Goal: Information Seeking & Learning: Understand process/instructions

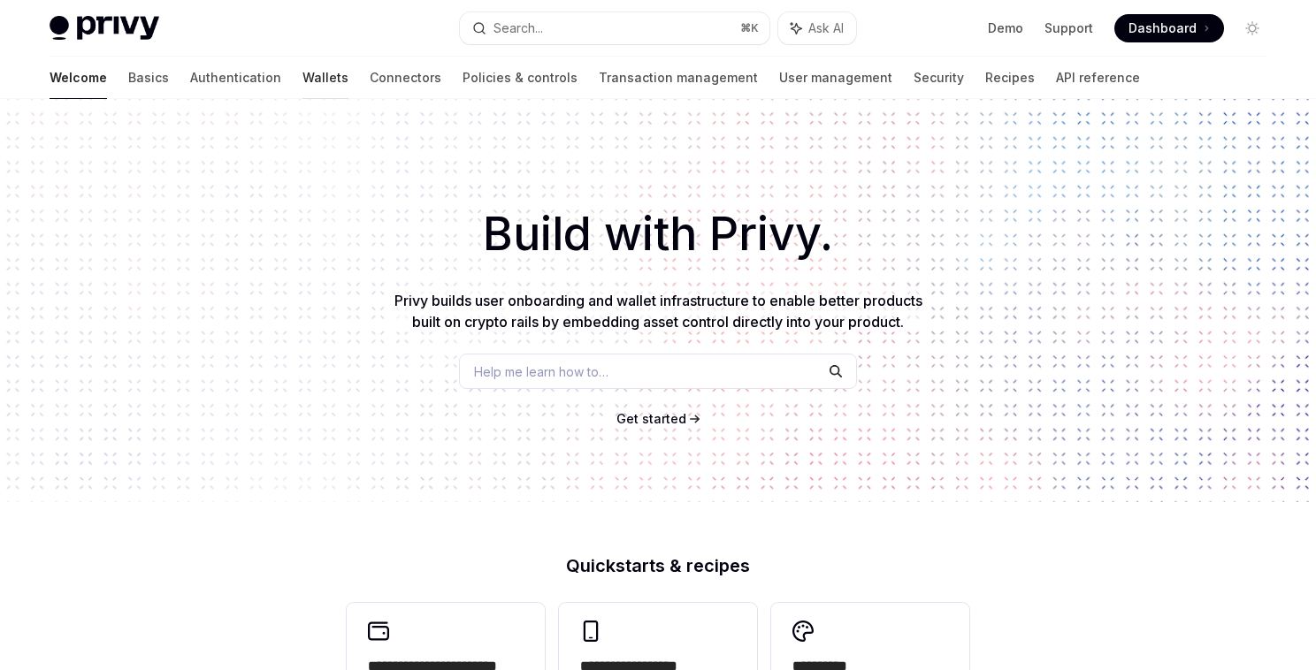
click at [303, 75] on link "Wallets" at bounding box center [326, 78] width 46 height 42
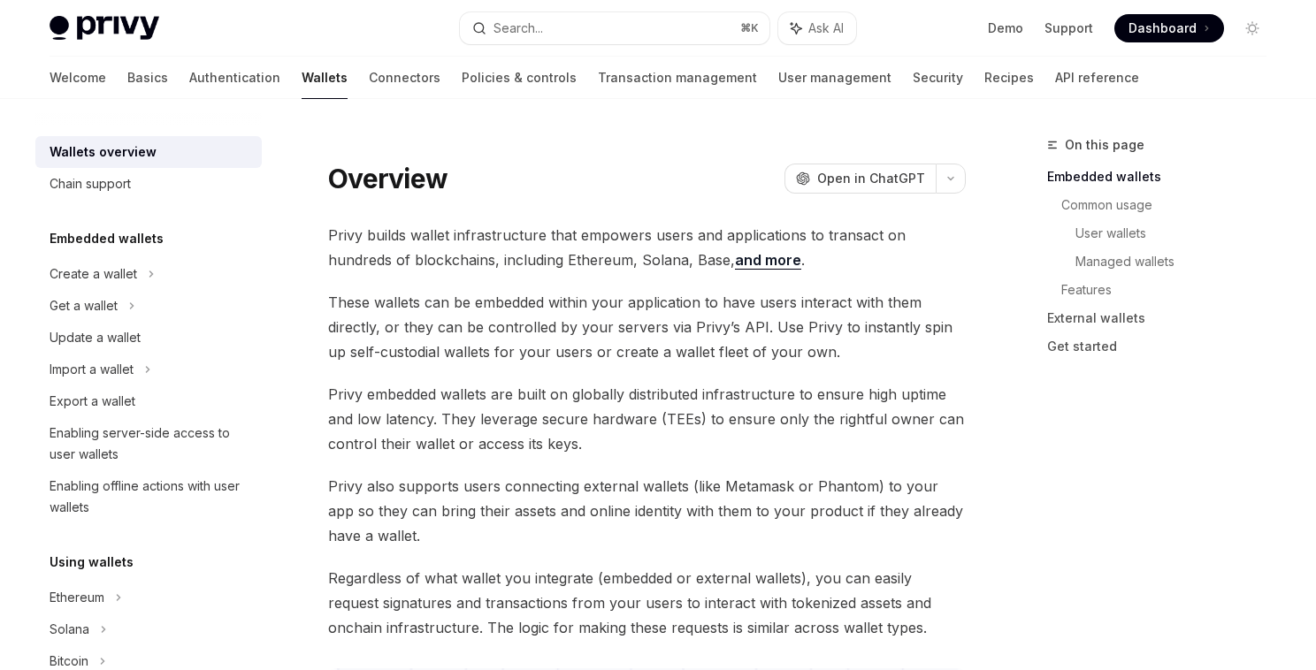
click at [504, 228] on span "Privy builds wallet infrastructure that empowers users and applications to tran…" at bounding box center [647, 248] width 638 height 50
click at [589, 306] on span "These wallets can be embedded within your application to have users interact wi…" at bounding box center [647, 327] width 638 height 74
click at [89, 188] on div "Chain support" at bounding box center [90, 183] width 81 height 21
type textarea "*"
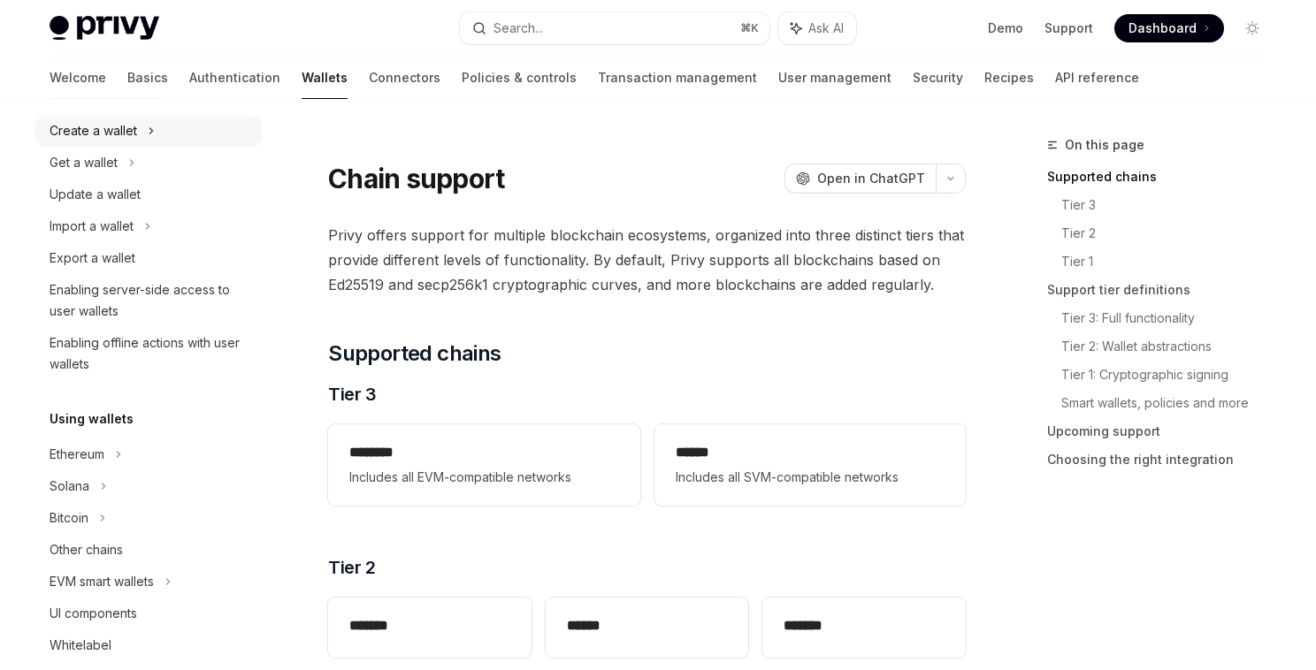
scroll to position [204, 0]
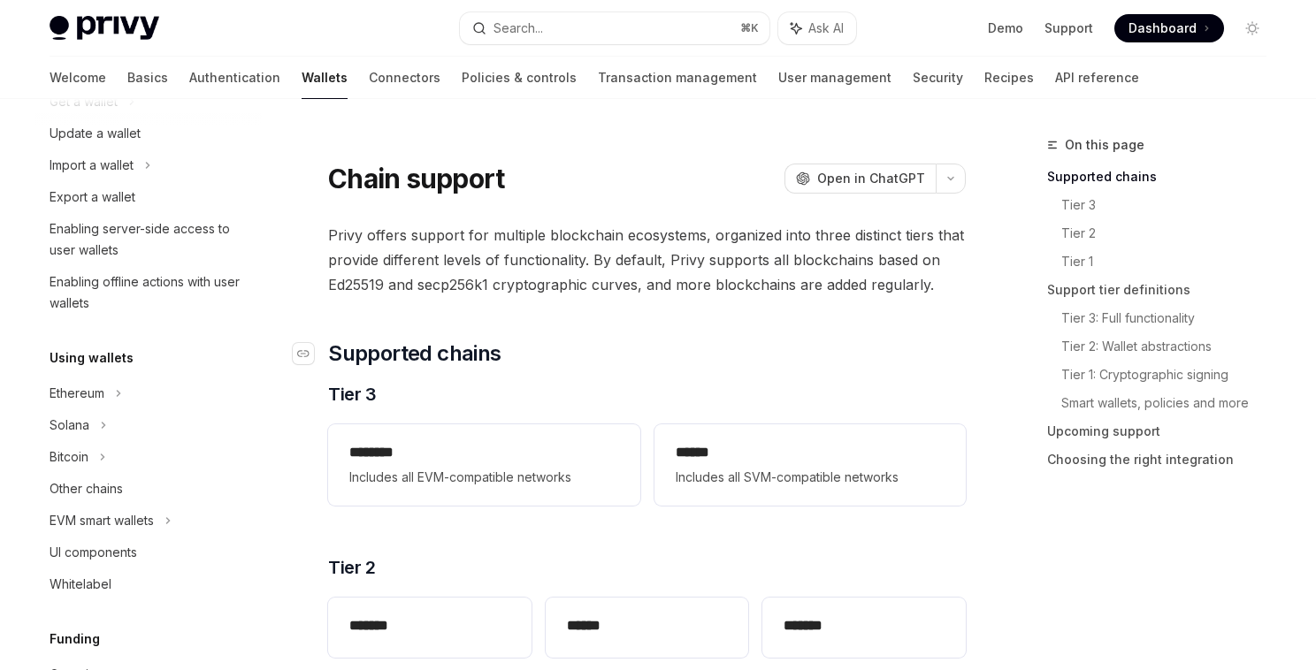
click at [613, 348] on h2 "​ Supported chains" at bounding box center [647, 354] width 638 height 28
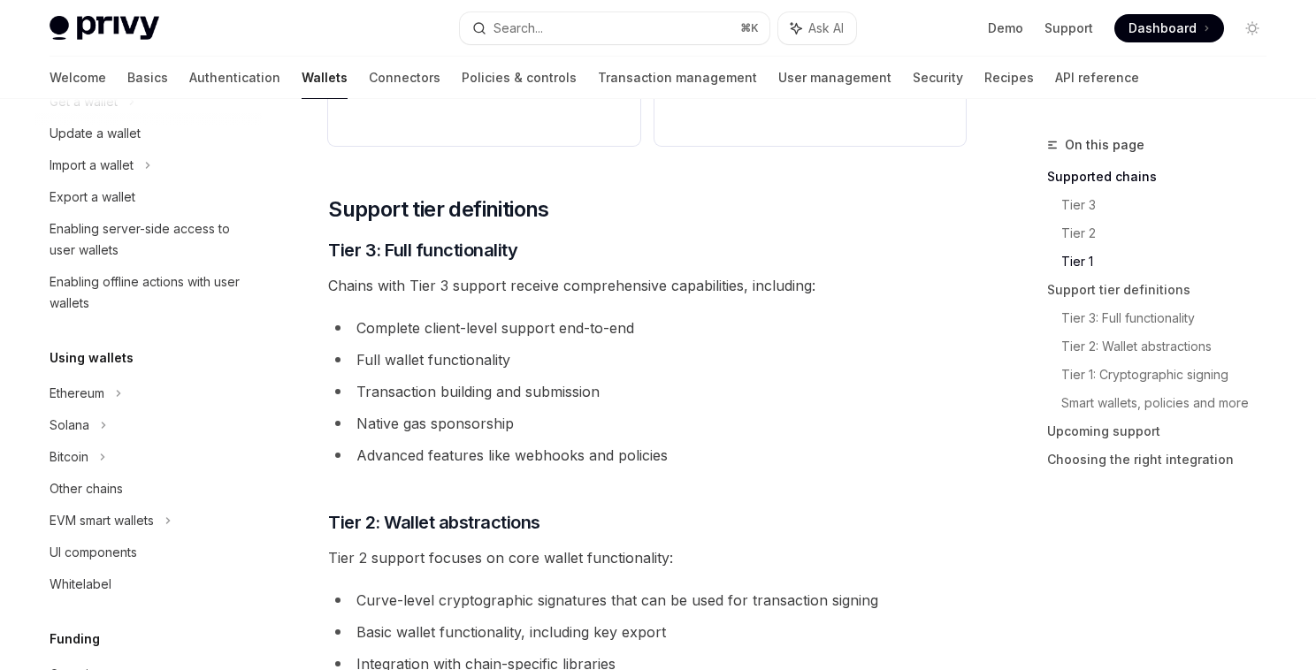
scroll to position [848, 0]
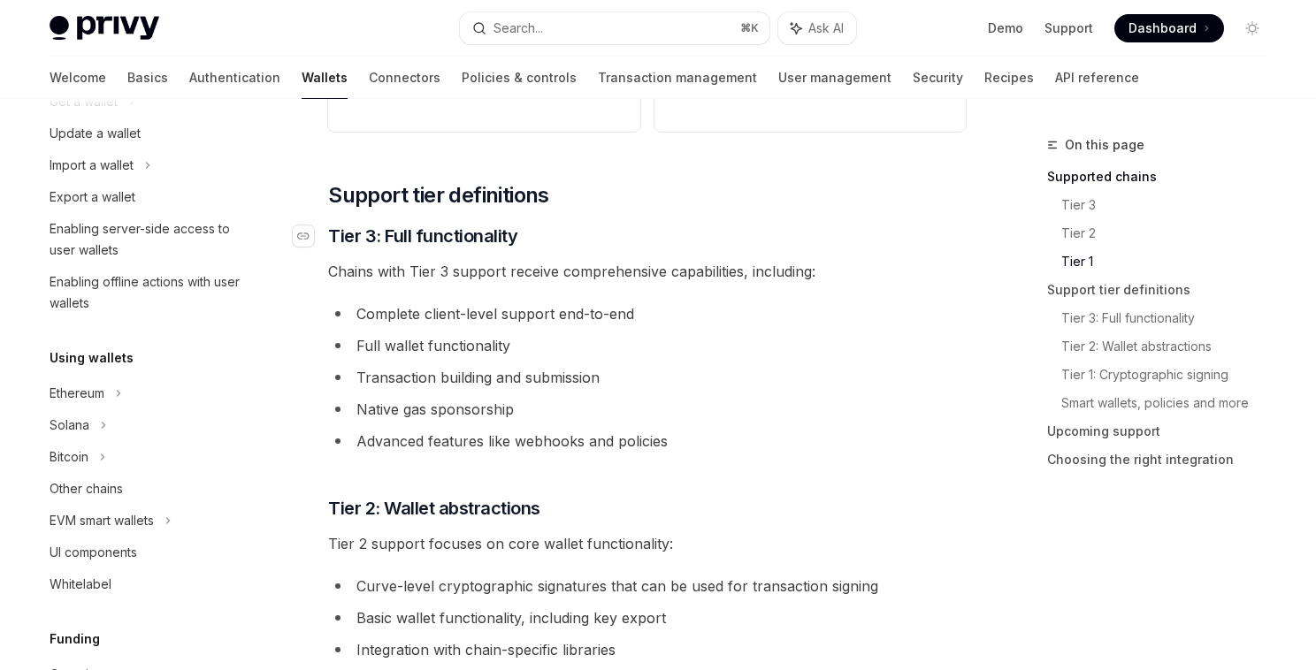
click at [606, 239] on h3 "​ Tier 3: Full functionality" at bounding box center [647, 236] width 638 height 25
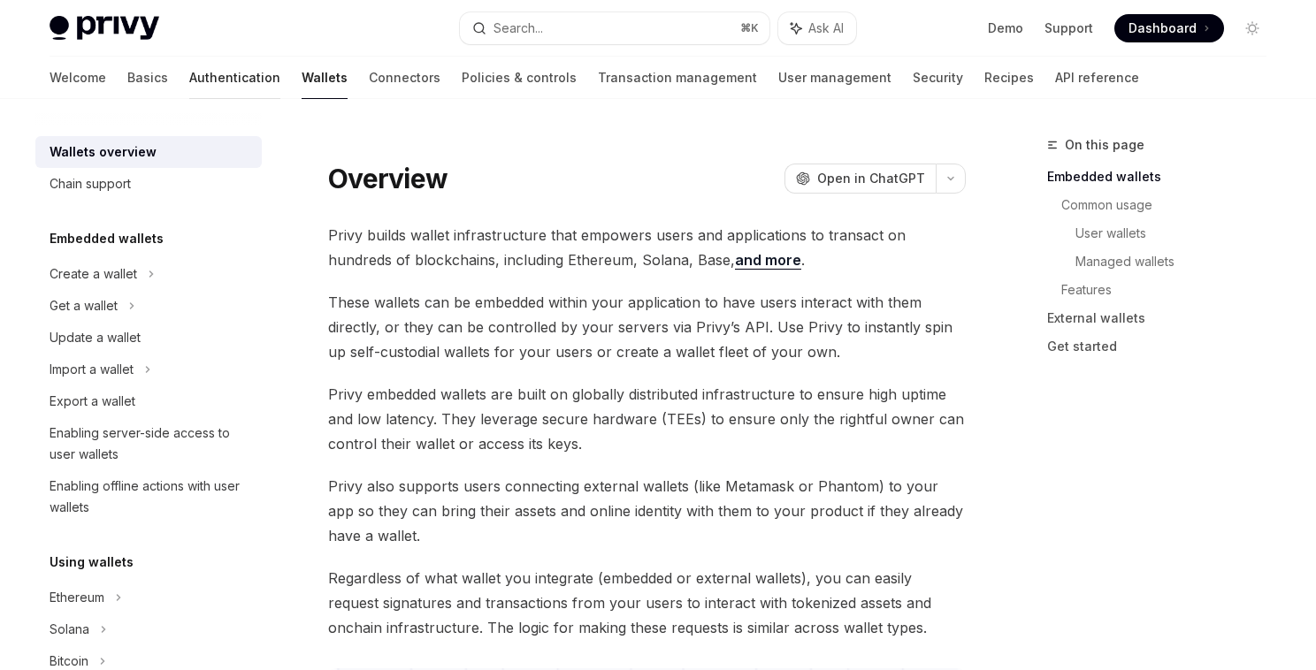
click at [189, 75] on link "Authentication" at bounding box center [234, 78] width 91 height 42
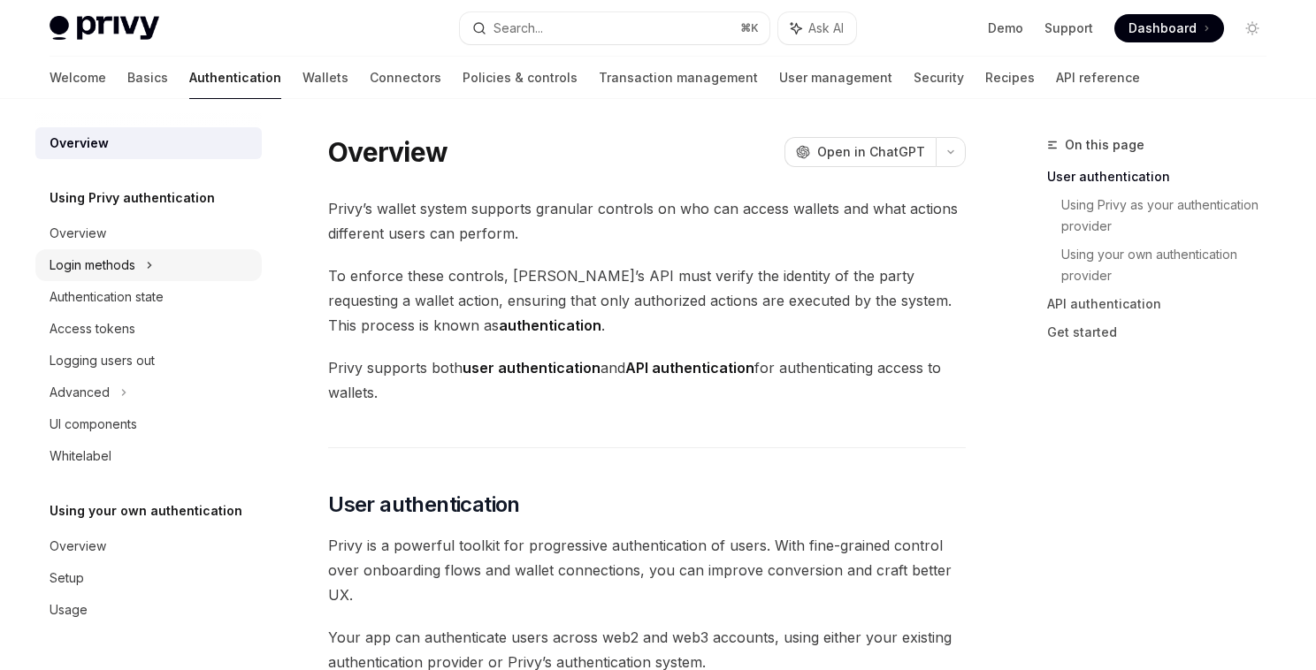
click at [128, 270] on div "Login methods" at bounding box center [93, 265] width 86 height 21
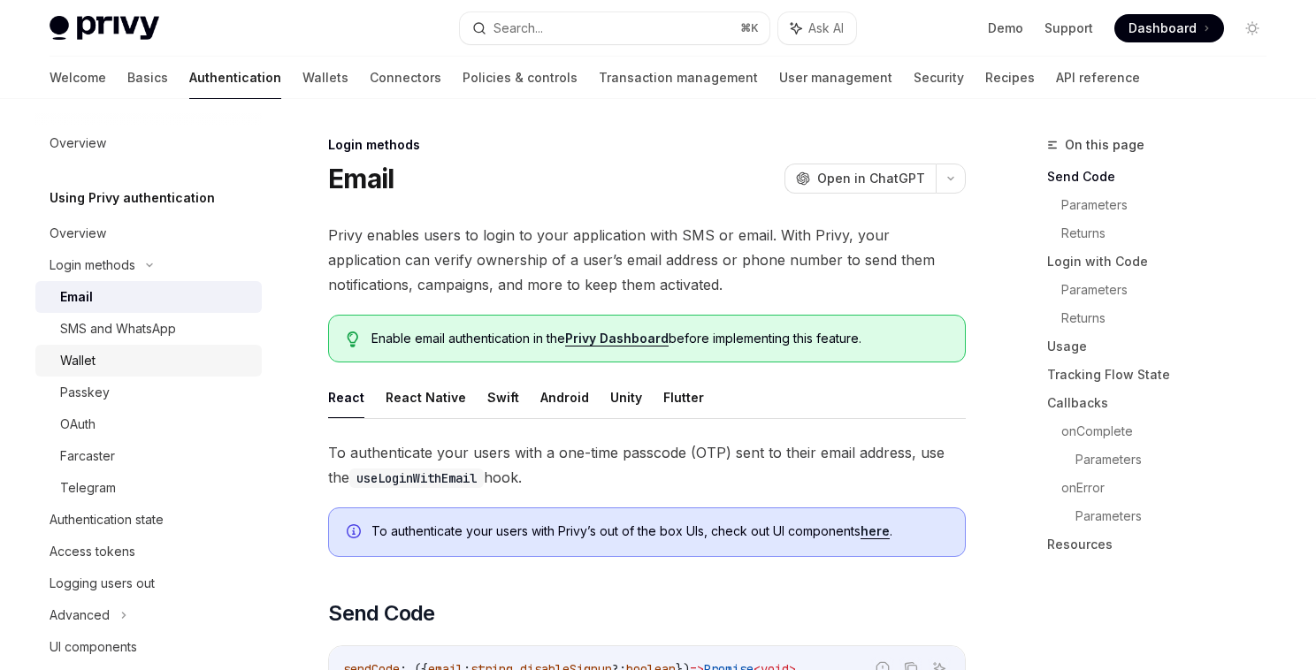
click at [136, 365] on div "Wallet" at bounding box center [155, 360] width 191 height 21
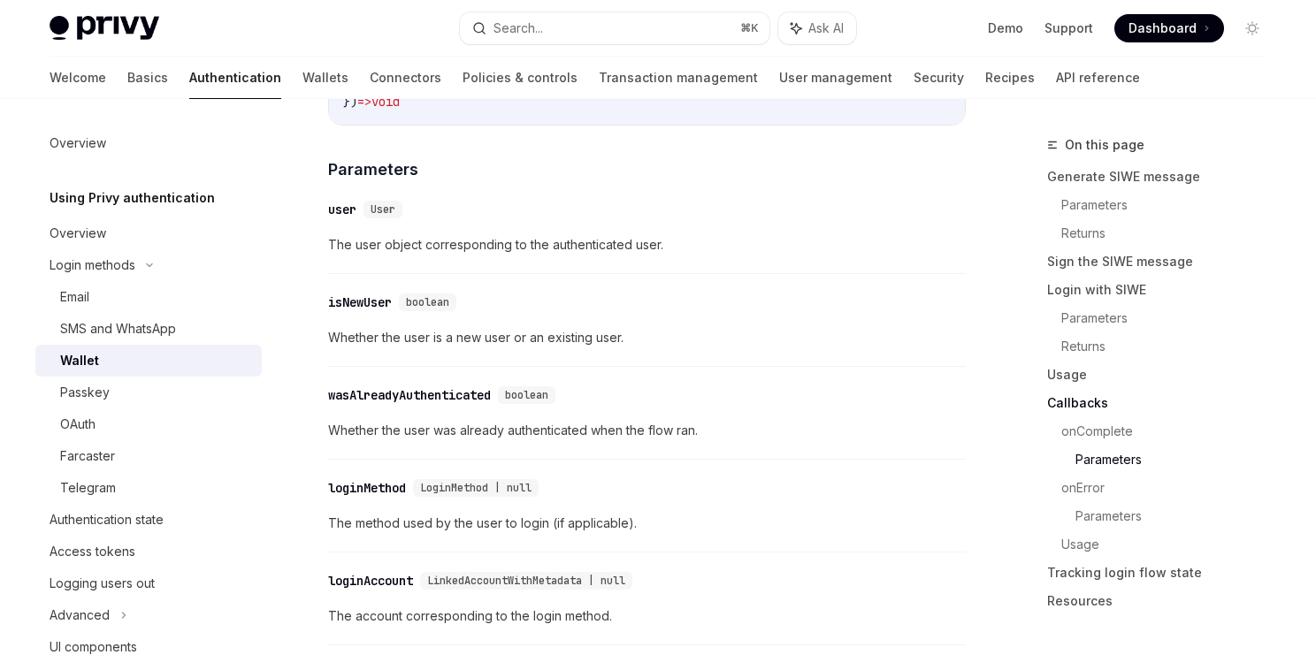
scroll to position [3114, 0]
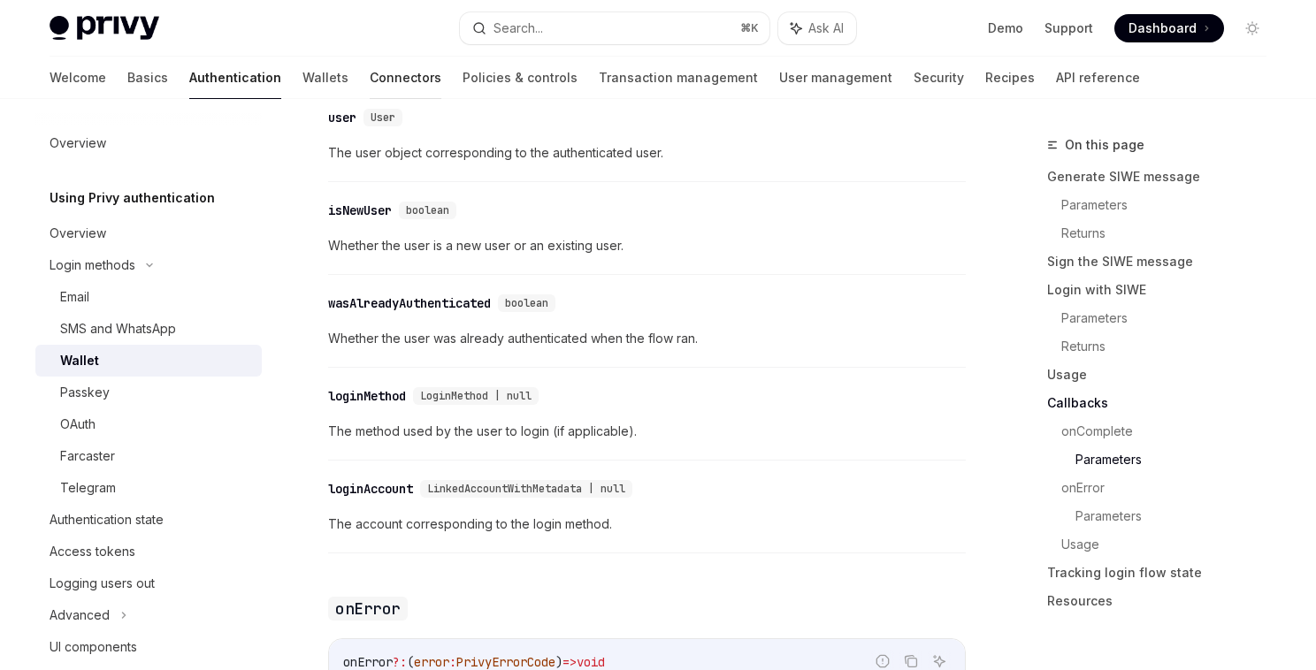
click at [370, 80] on link "Connectors" at bounding box center [406, 78] width 72 height 42
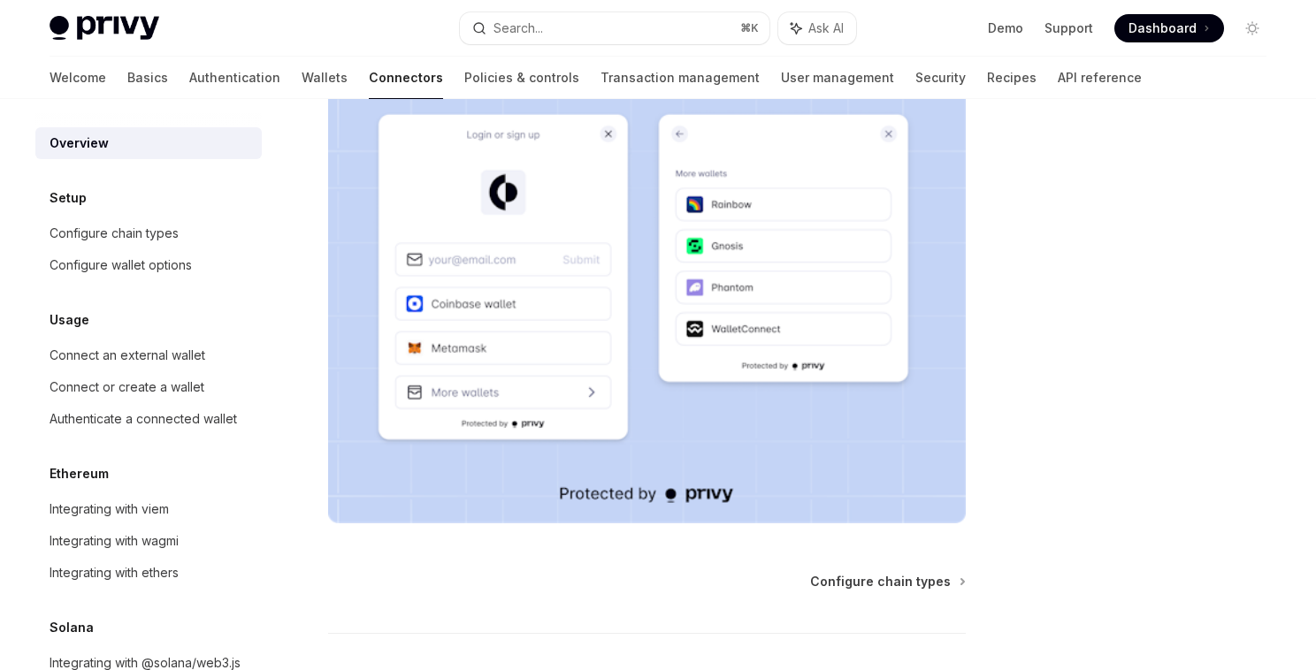
scroll to position [344, 0]
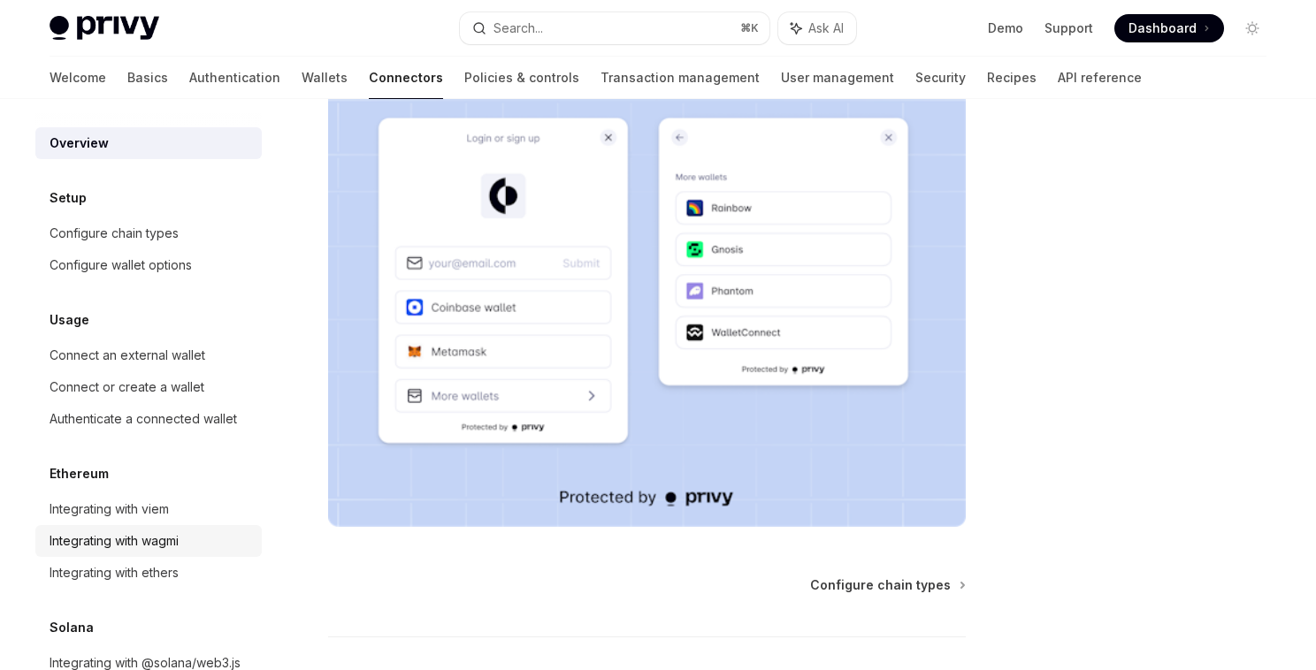
click at [163, 537] on div "Integrating with wagmi" at bounding box center [114, 541] width 129 height 21
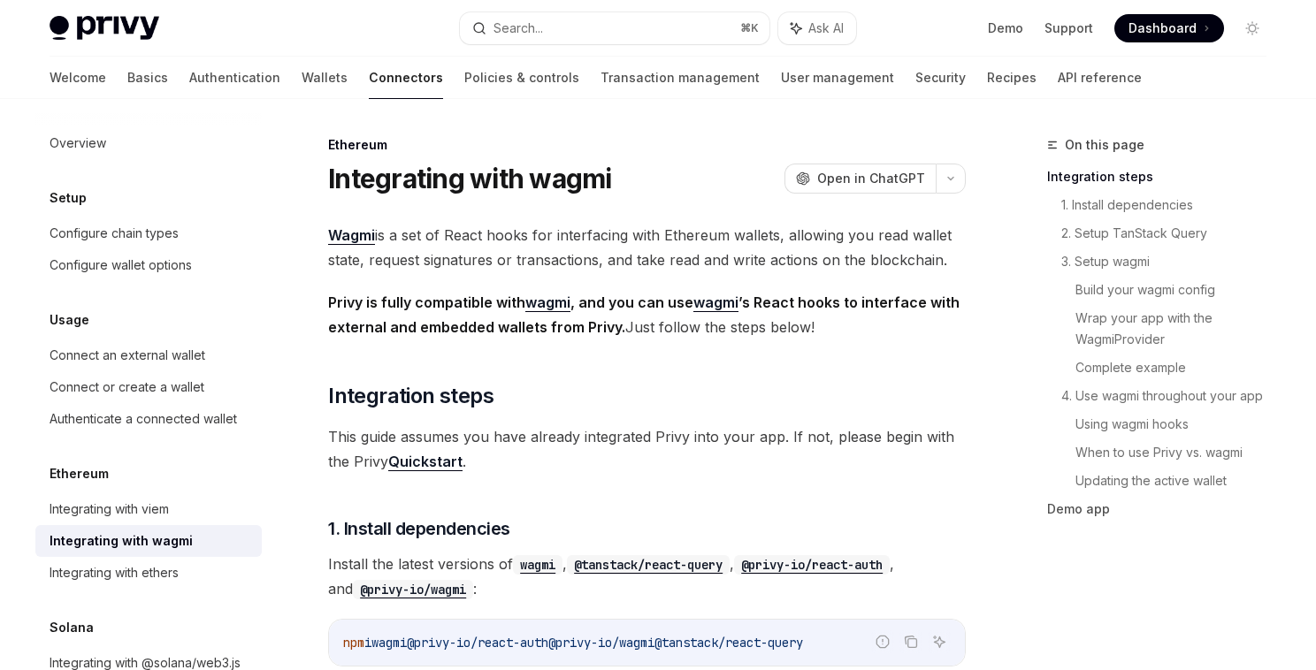
click at [665, 245] on span "Wagmi is a set of React hooks for interfacing with Ethereum wallets, allowing y…" at bounding box center [647, 248] width 638 height 50
click at [127, 82] on link "Basics" at bounding box center [147, 78] width 41 height 42
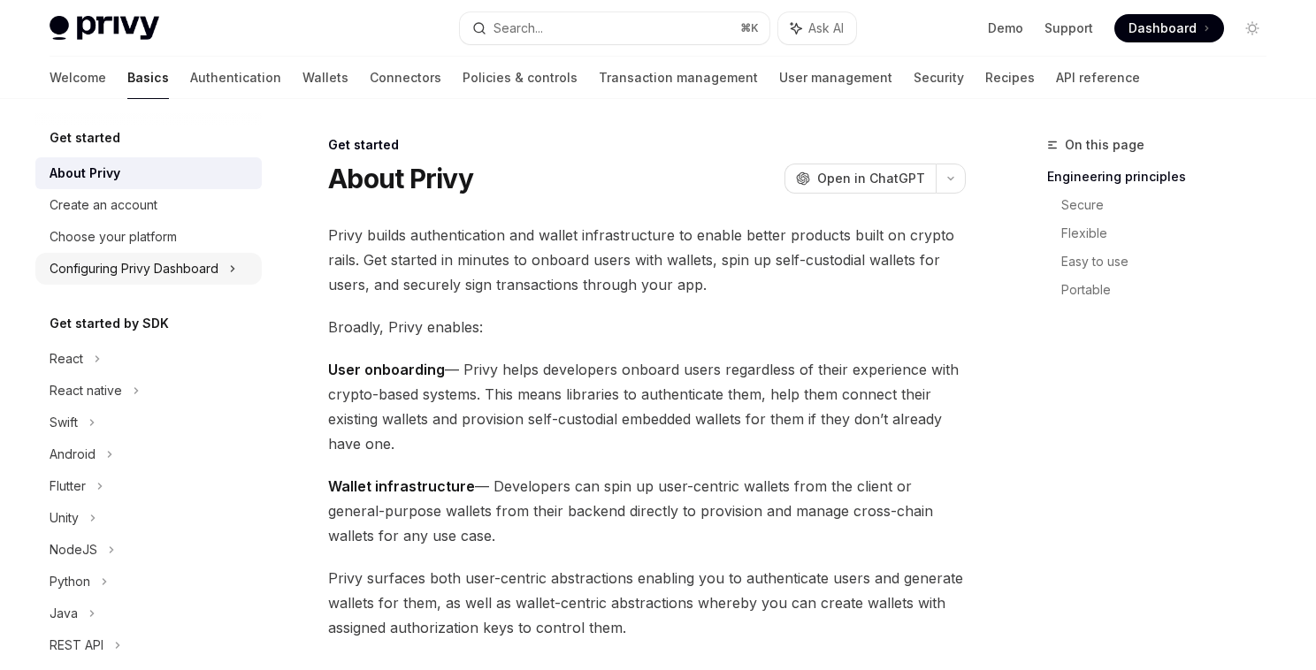
click at [180, 272] on div "Configuring Privy Dashboard" at bounding box center [134, 268] width 169 height 21
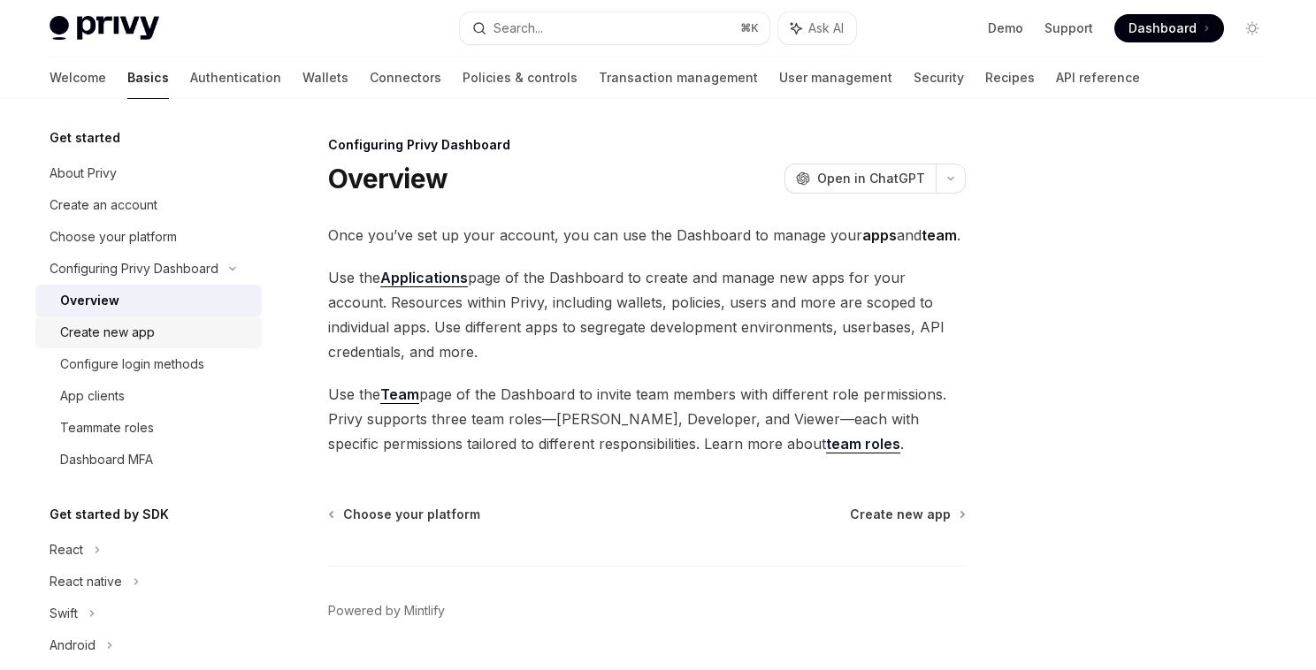
click at [167, 327] on div "Create new app" at bounding box center [155, 332] width 191 height 21
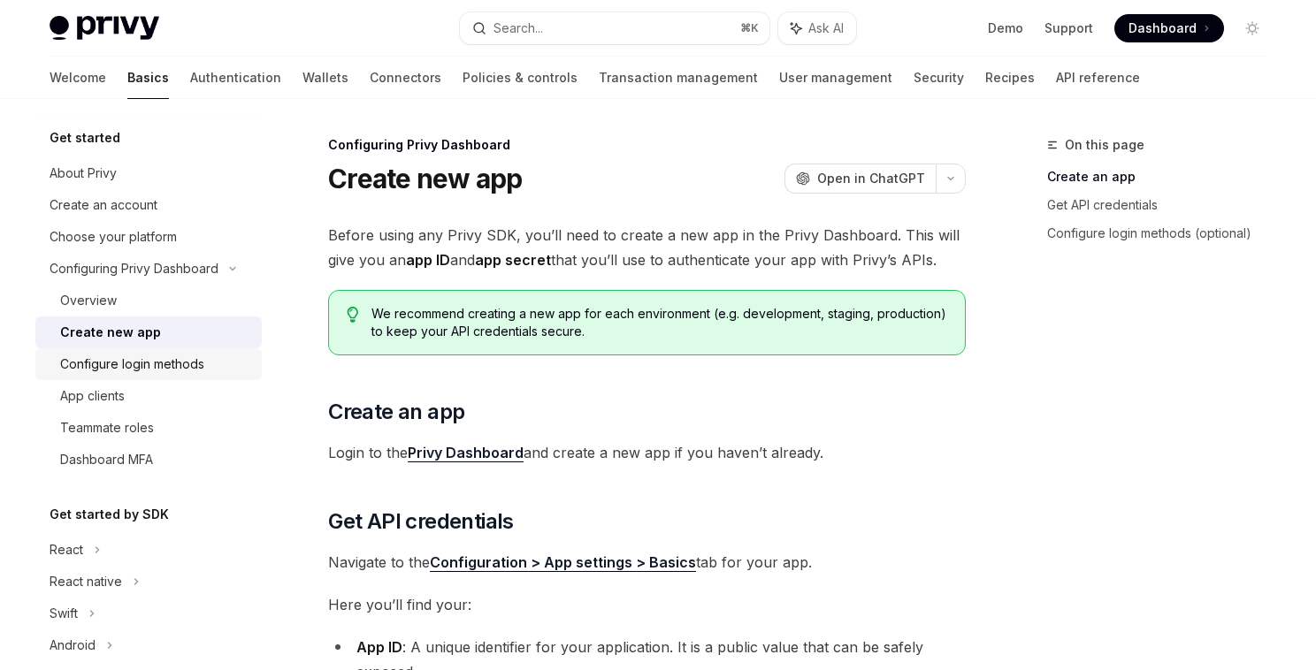
click at [167, 359] on div "Configure login methods" at bounding box center [132, 364] width 144 height 21
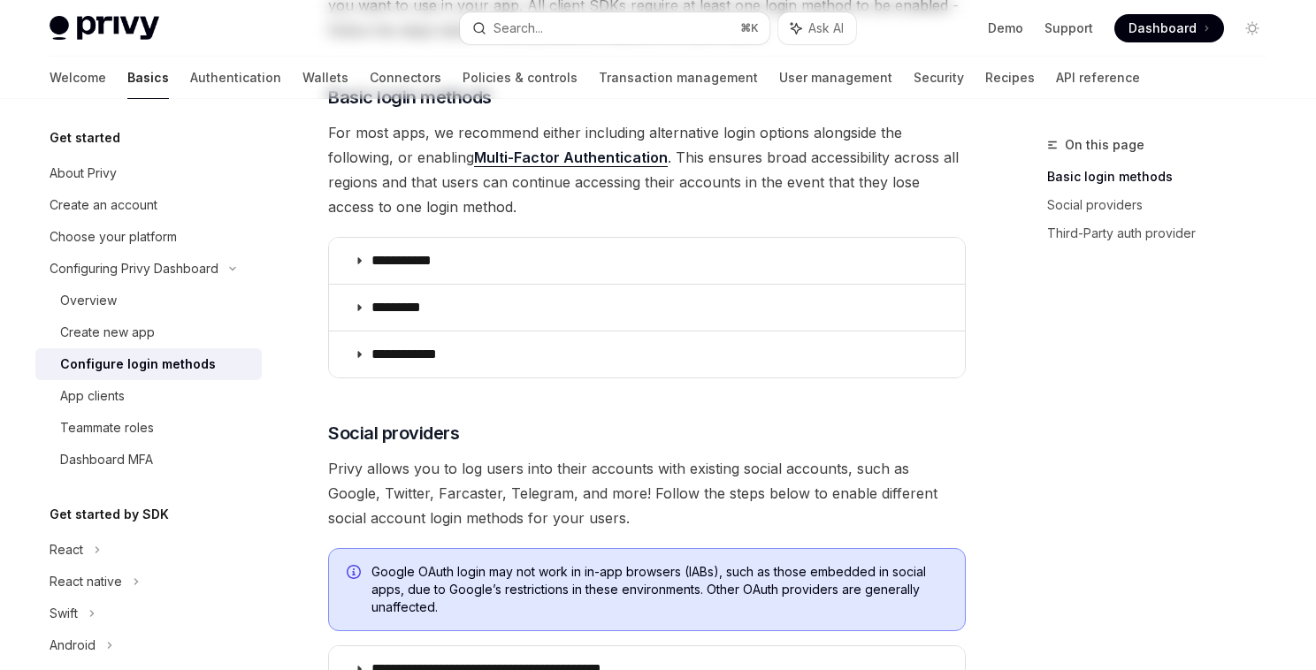
scroll to position [280, 0]
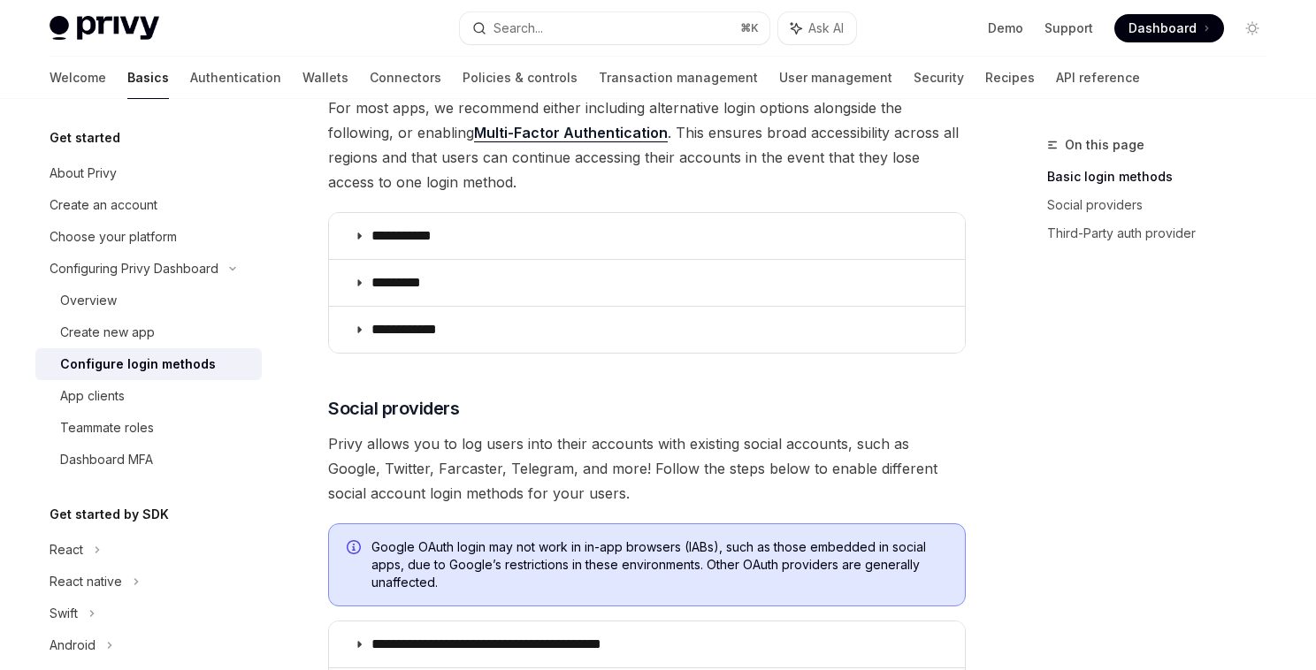
click at [374, 323] on p "**********" at bounding box center [411, 330] width 79 height 18
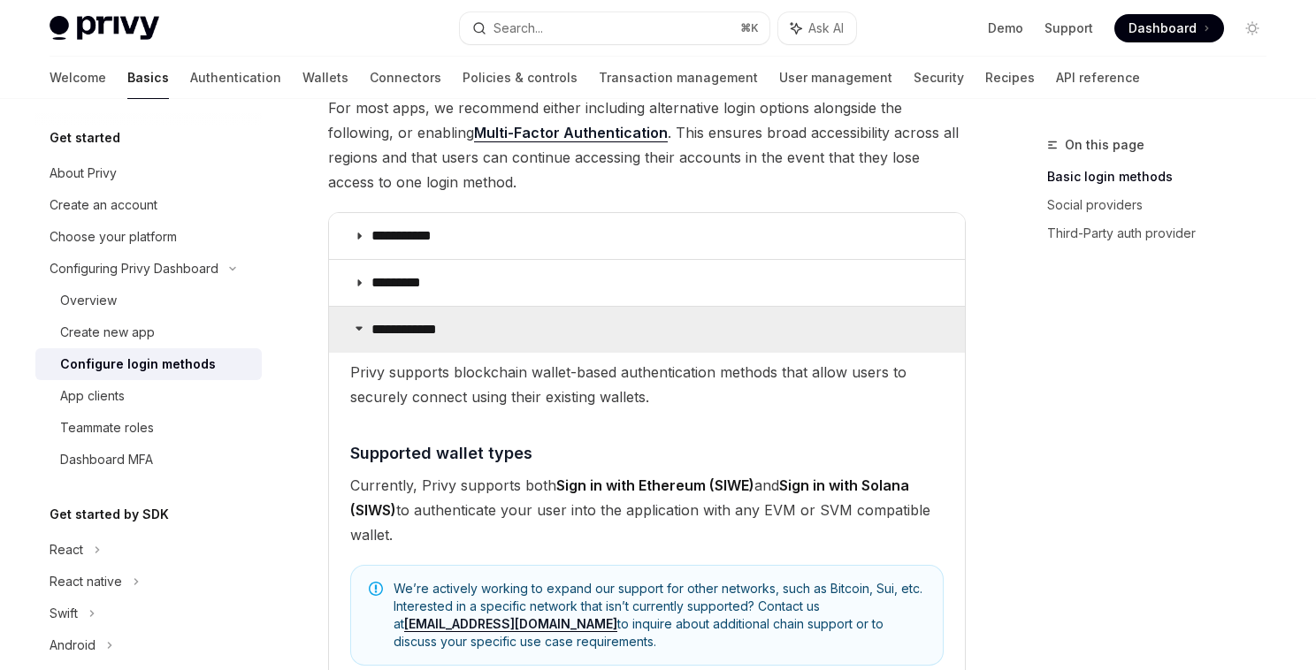
click at [364, 325] on summary "**********" at bounding box center [647, 330] width 636 height 46
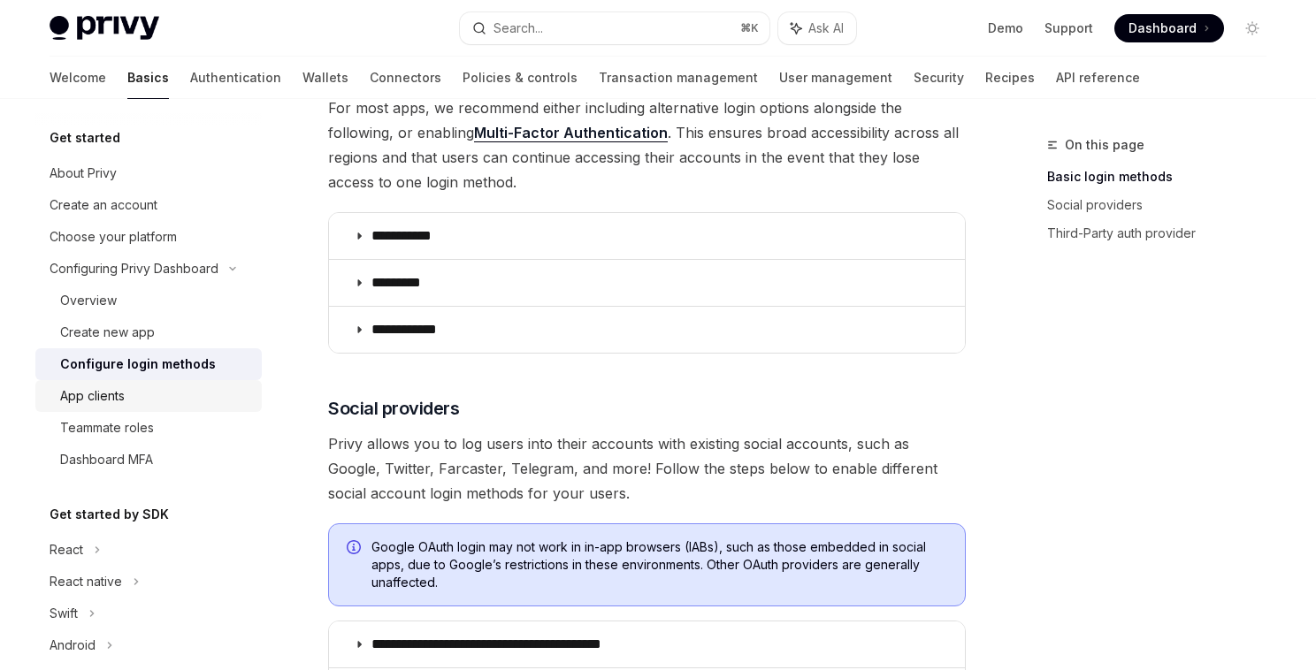
click at [184, 386] on div "App clients" at bounding box center [155, 396] width 191 height 21
type textarea "*"
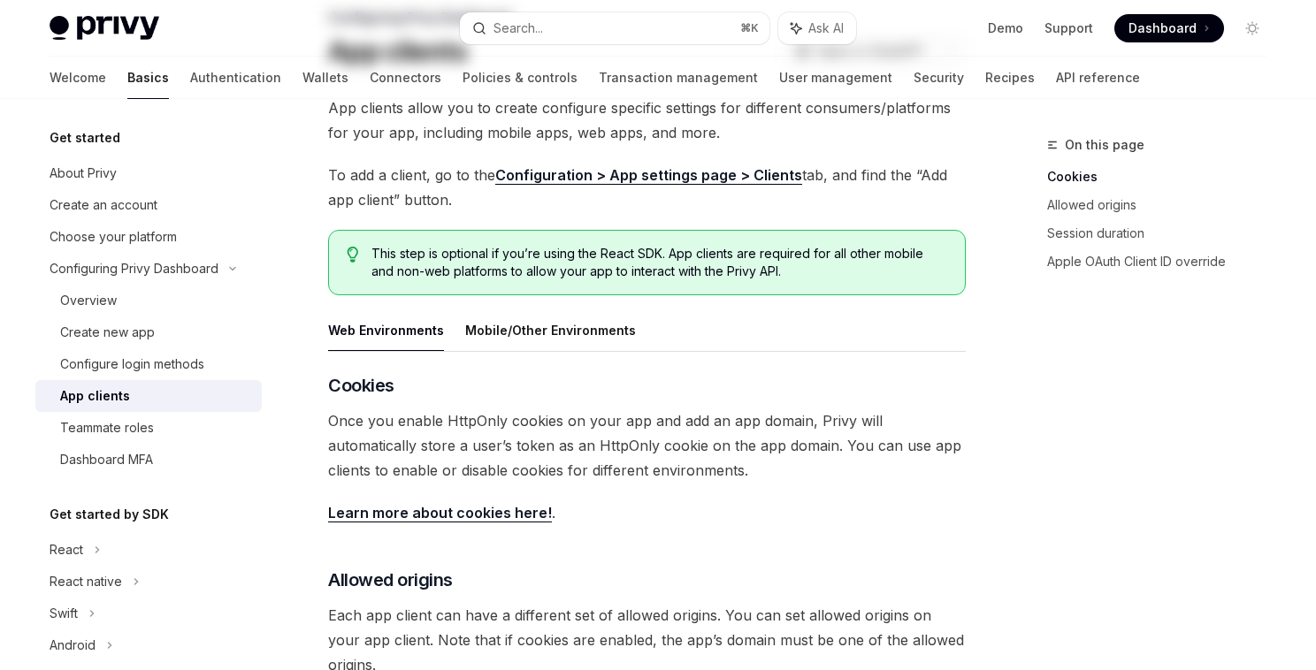
scroll to position [132, 0]
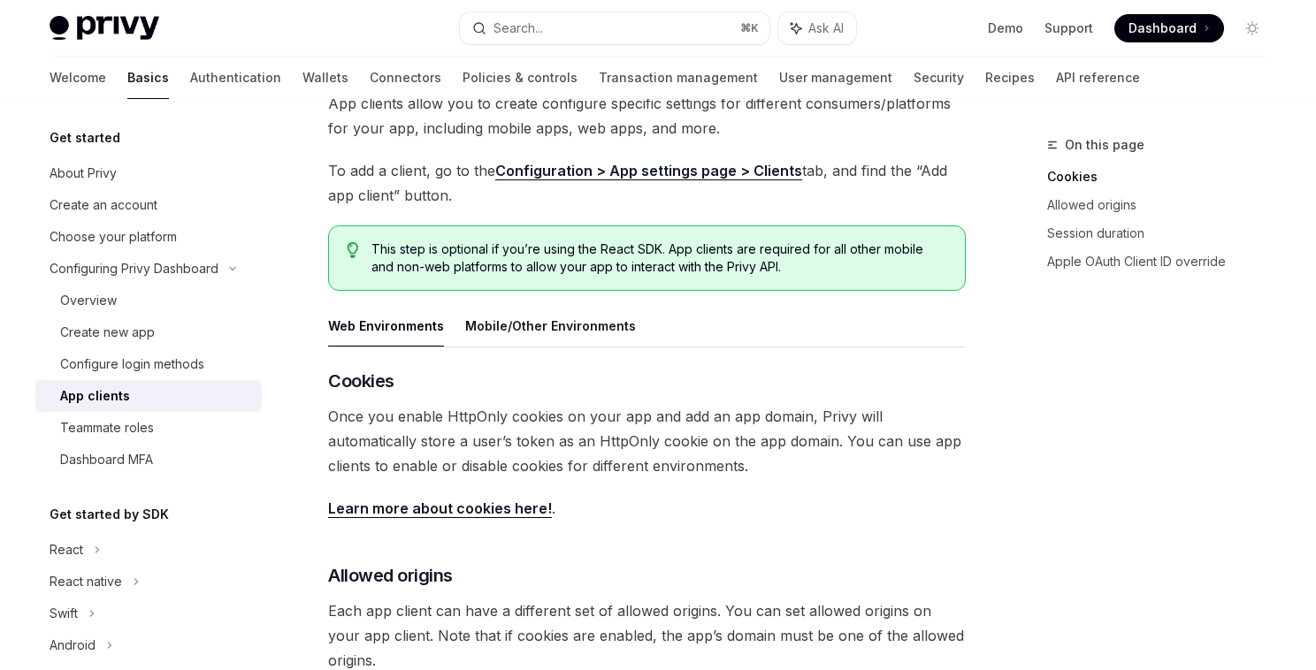
click at [1147, 21] on span "Dashboard" at bounding box center [1163, 28] width 68 height 18
